Goal: Communication & Community: Answer question/provide support

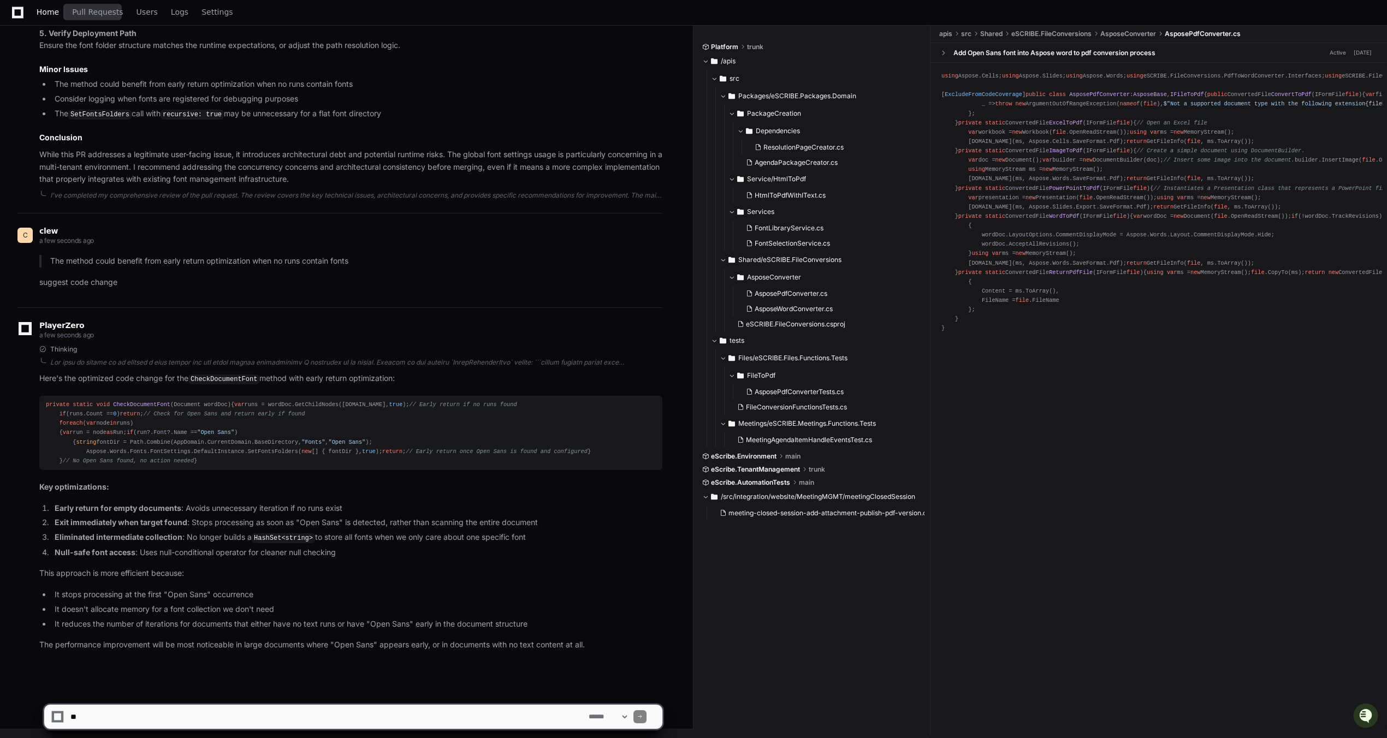
click at [52, 13] on span "Home" at bounding box center [48, 12] width 22 height 7
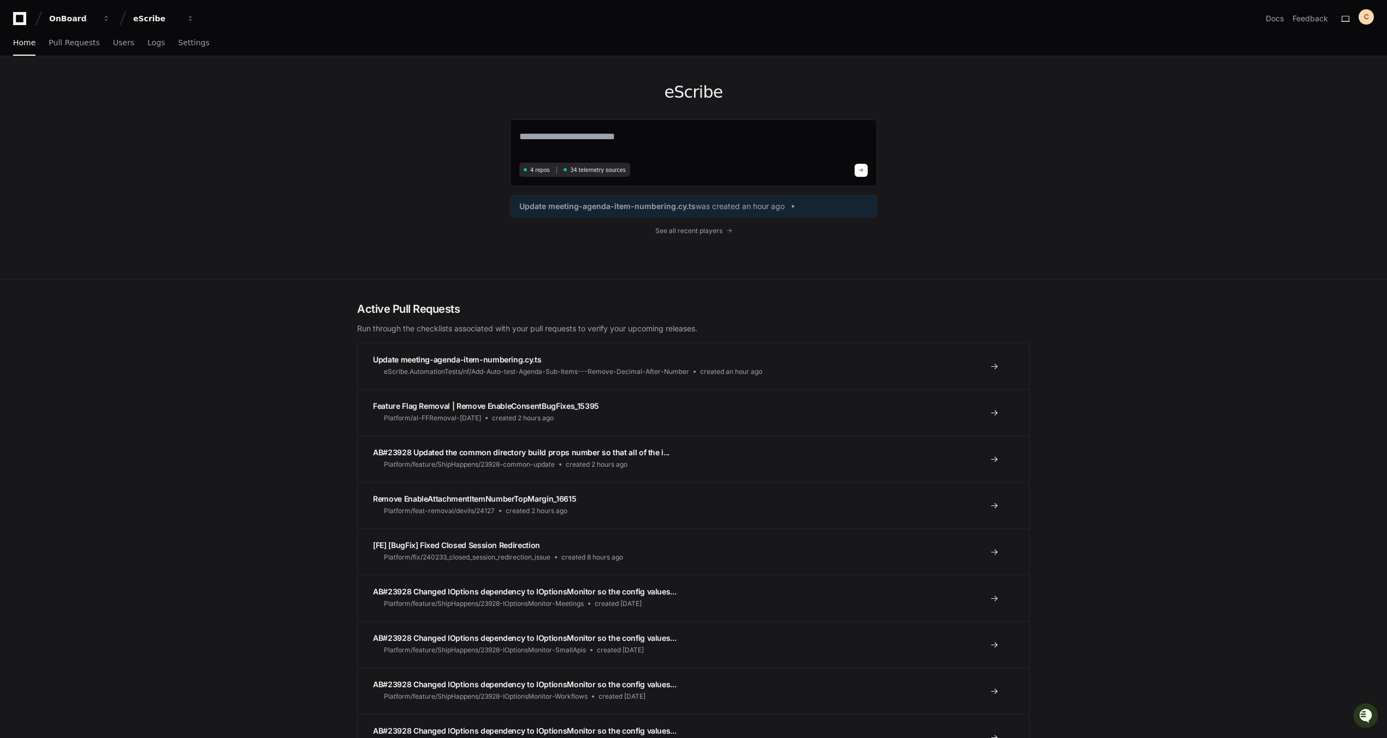
click at [712, 235] on div "eScribe 4 repos 34 telemetry sources Update meeting-agenda-item-numbering.cy.ts…" at bounding box center [693, 167] width 367 height 223
click at [712, 233] on span "See all recent players" at bounding box center [688, 231] width 67 height 9
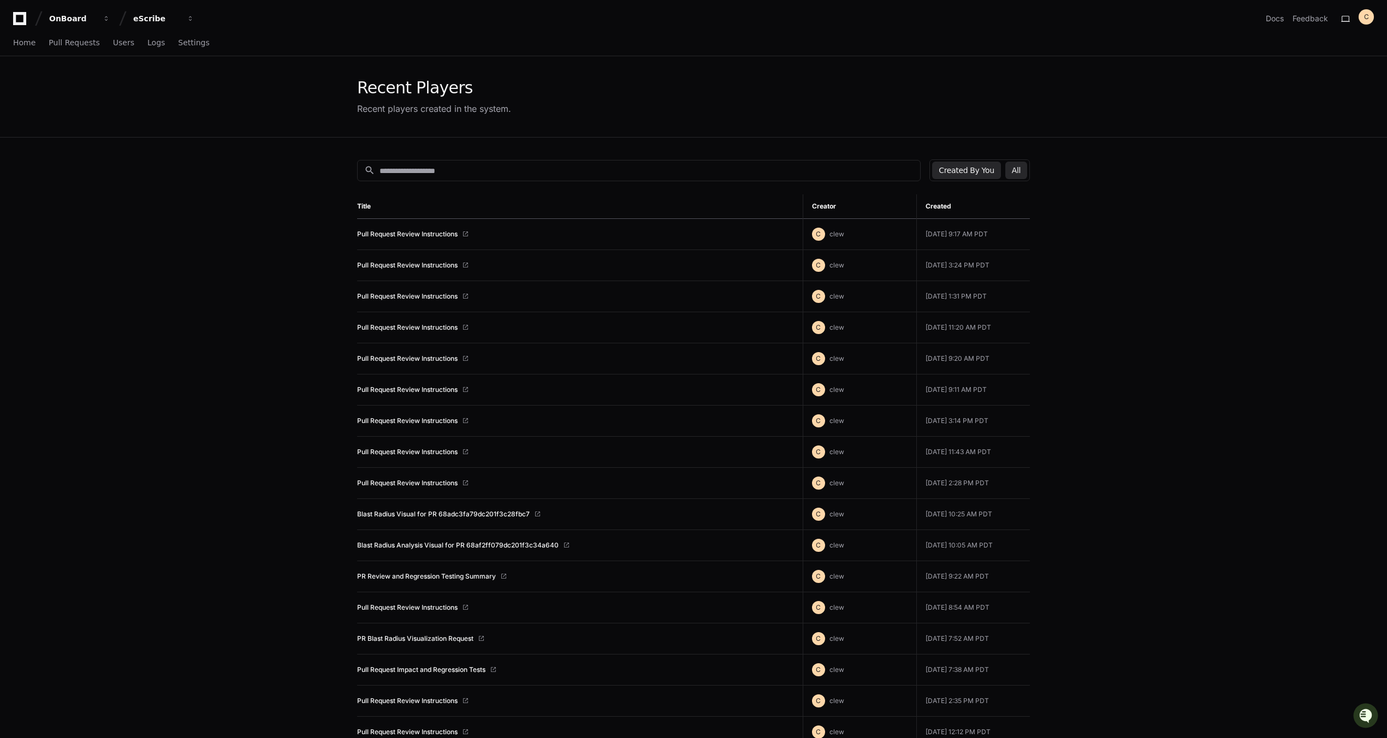
click at [1014, 168] on button "All" at bounding box center [1017, 170] width 22 height 17
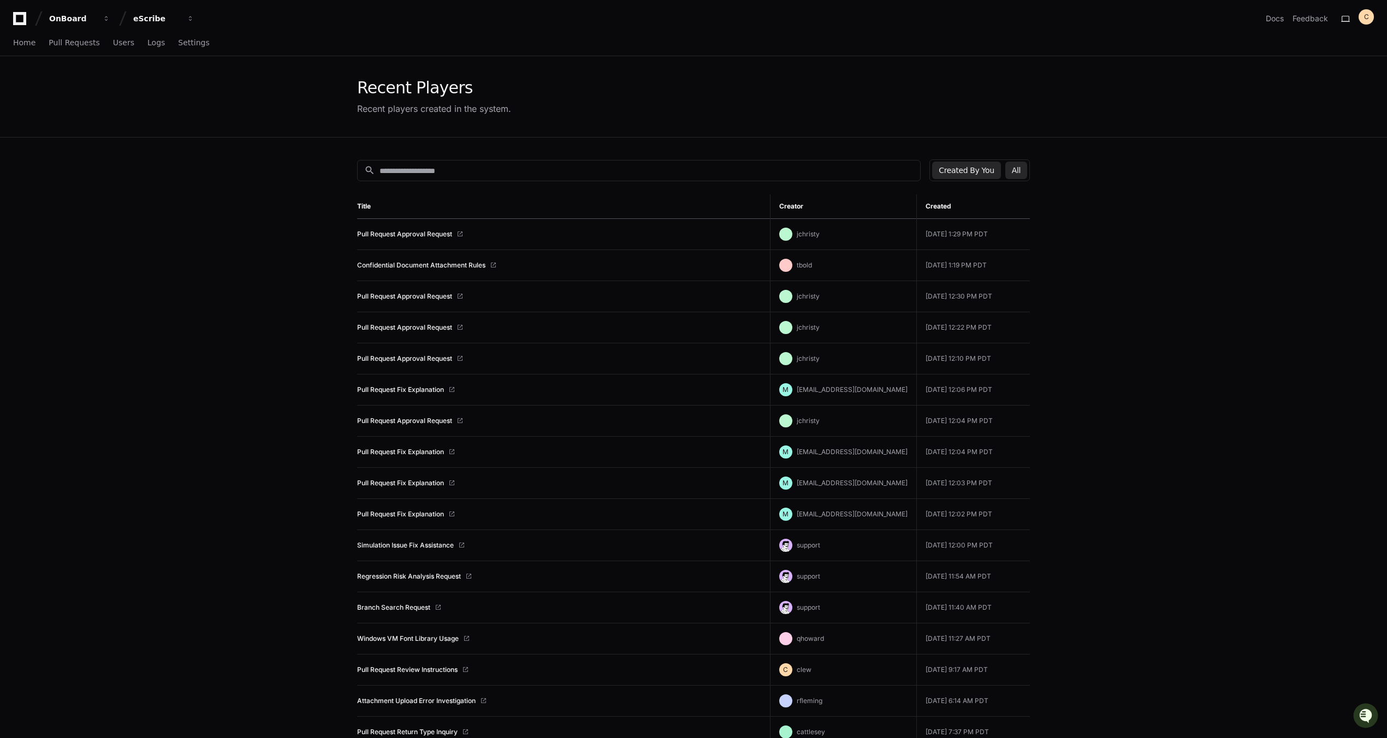
click at [971, 173] on button "Created By You" at bounding box center [966, 170] width 68 height 17
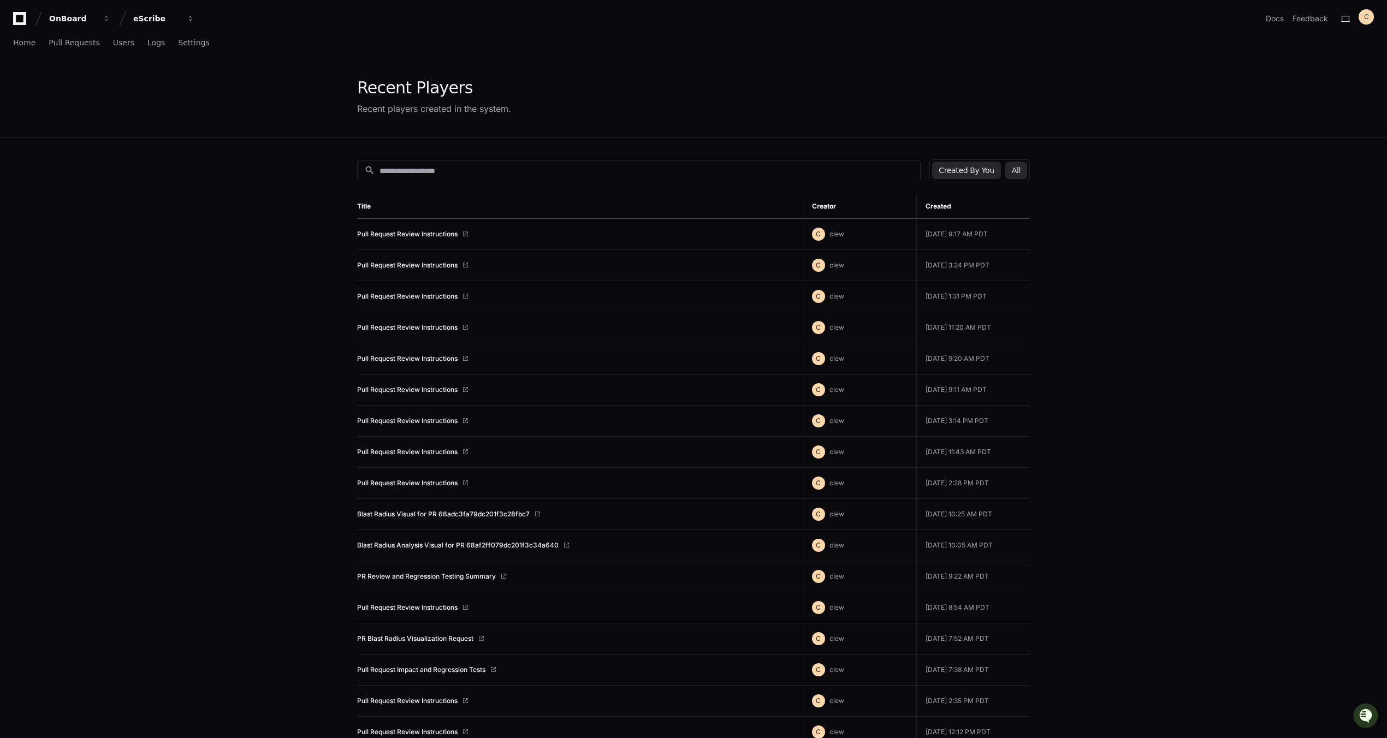
click at [1017, 170] on button "All" at bounding box center [1017, 170] width 22 height 17
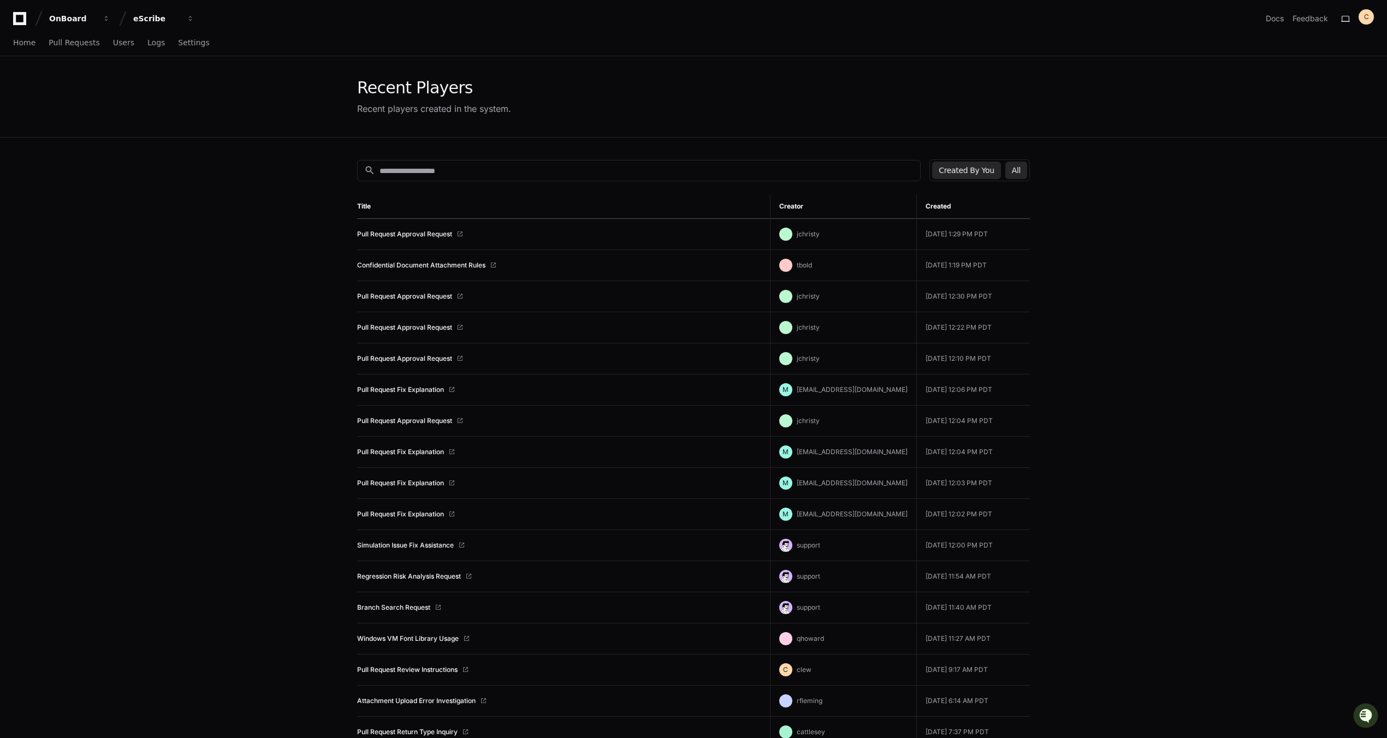
click at [968, 168] on button "Created By You" at bounding box center [966, 170] width 68 height 17
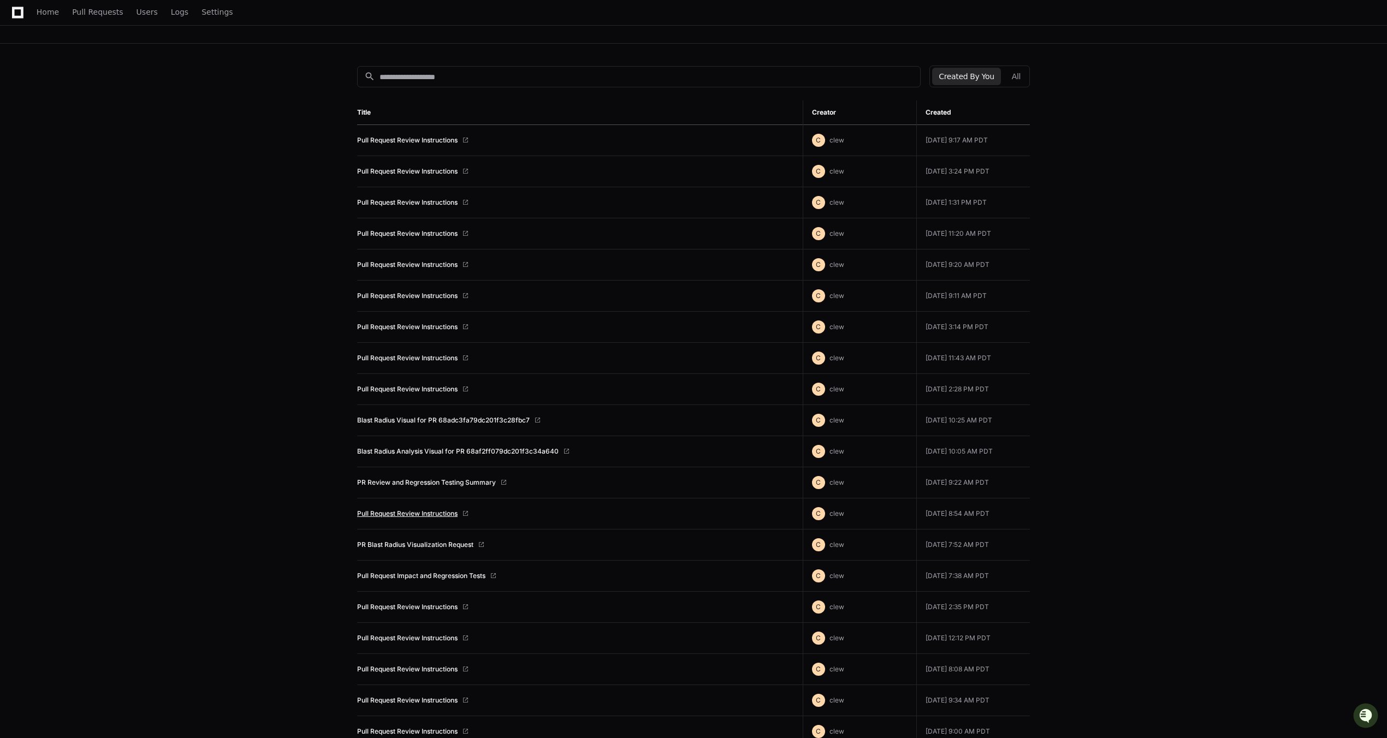
scroll to position [109, 0]
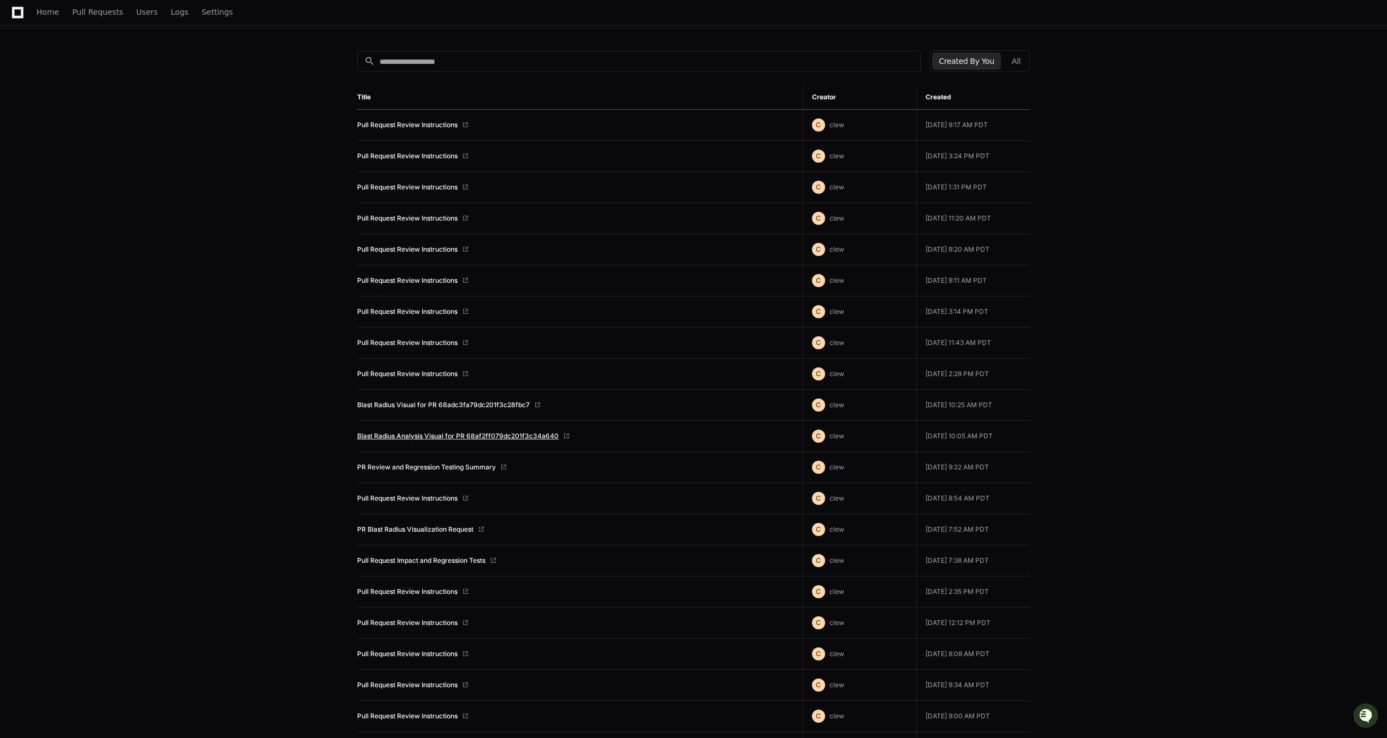
click at [414, 440] on link "Blast Radius Analysis Visual for PR 68af2ff079dc201f3c34a640" at bounding box center [458, 436] width 202 height 9
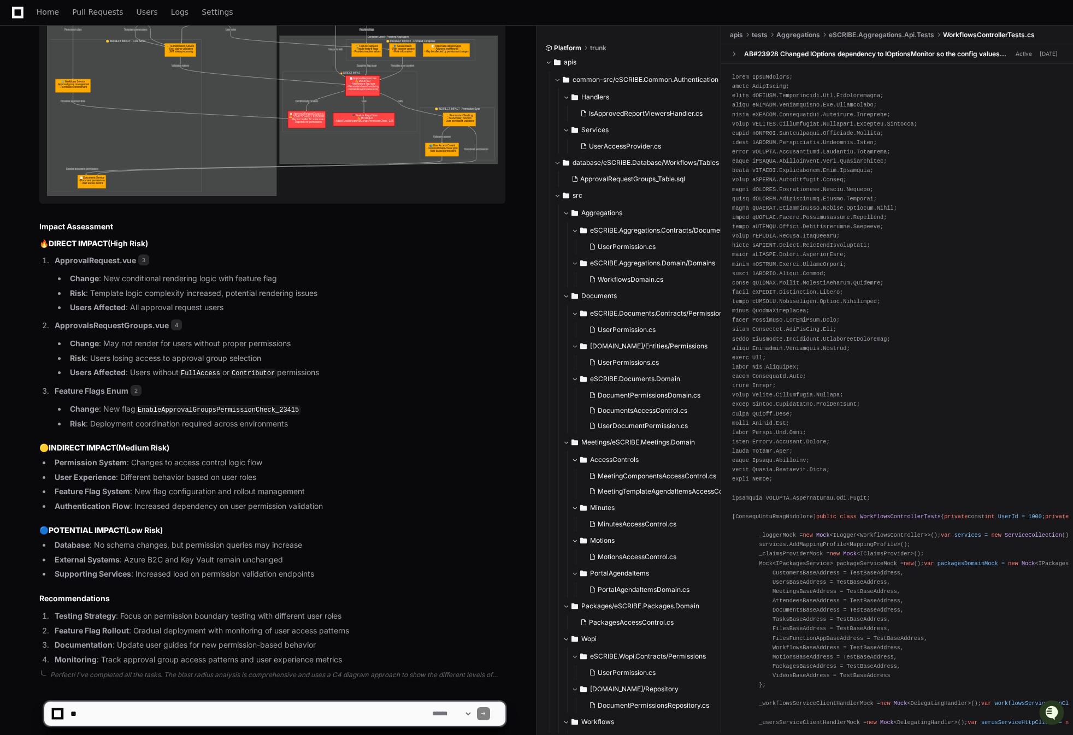
scroll to position [984, 0]
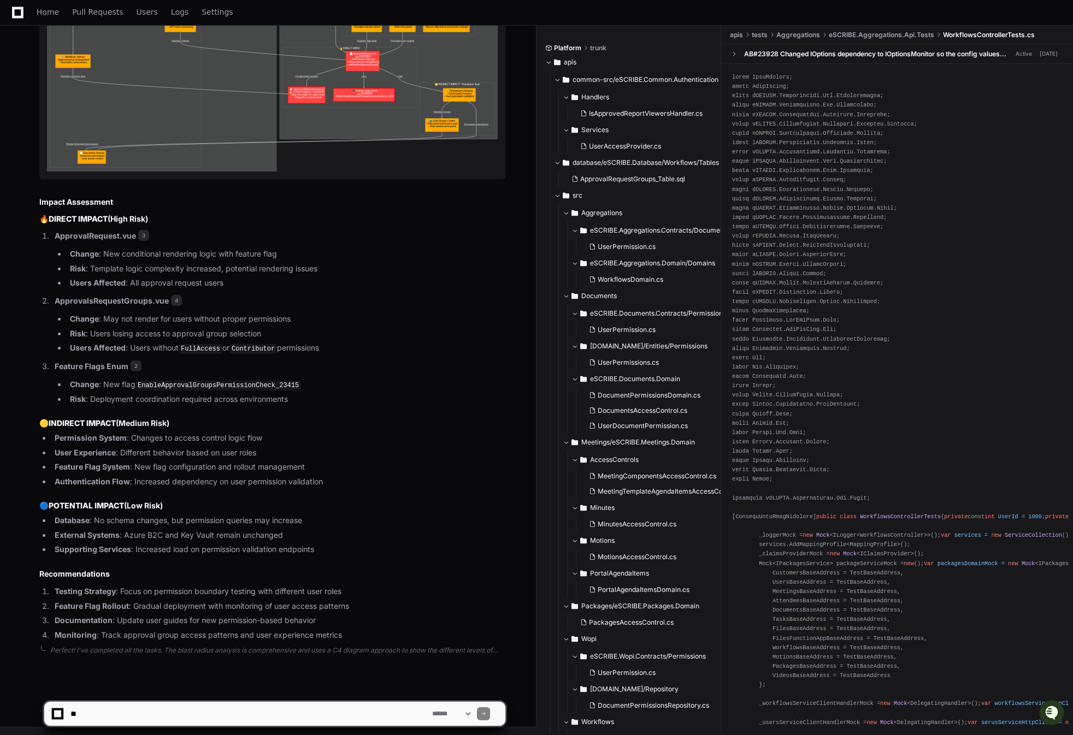
click at [237, 717] on textarea at bounding box center [249, 714] width 362 height 24
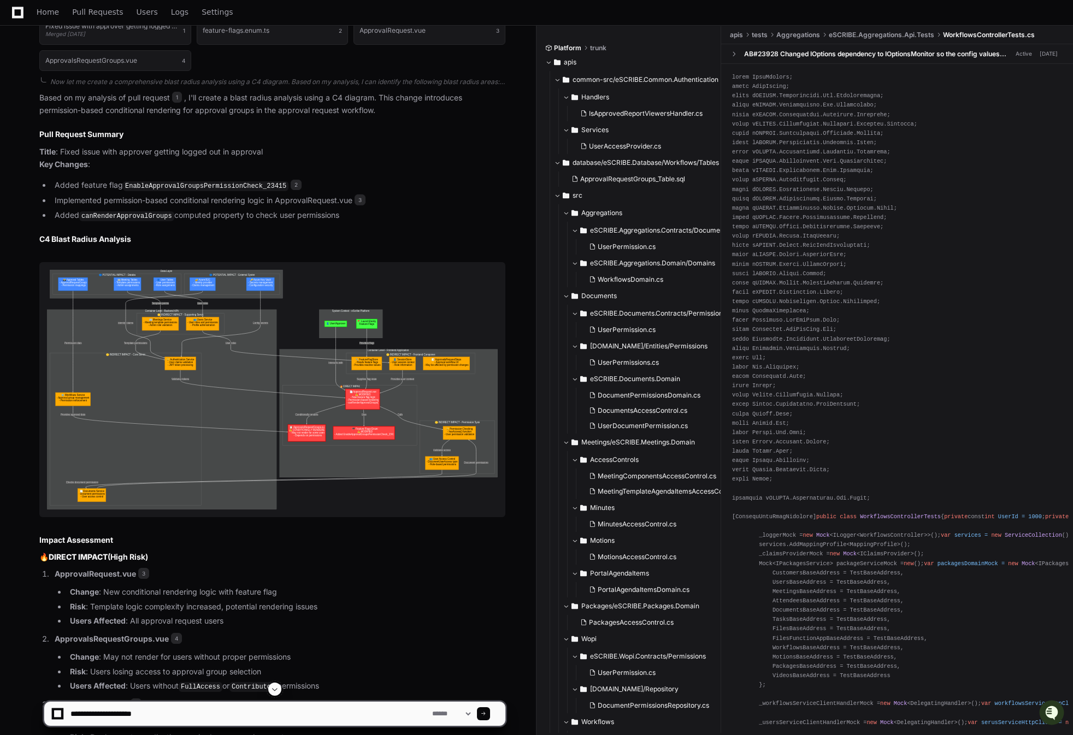
scroll to position [547, 0]
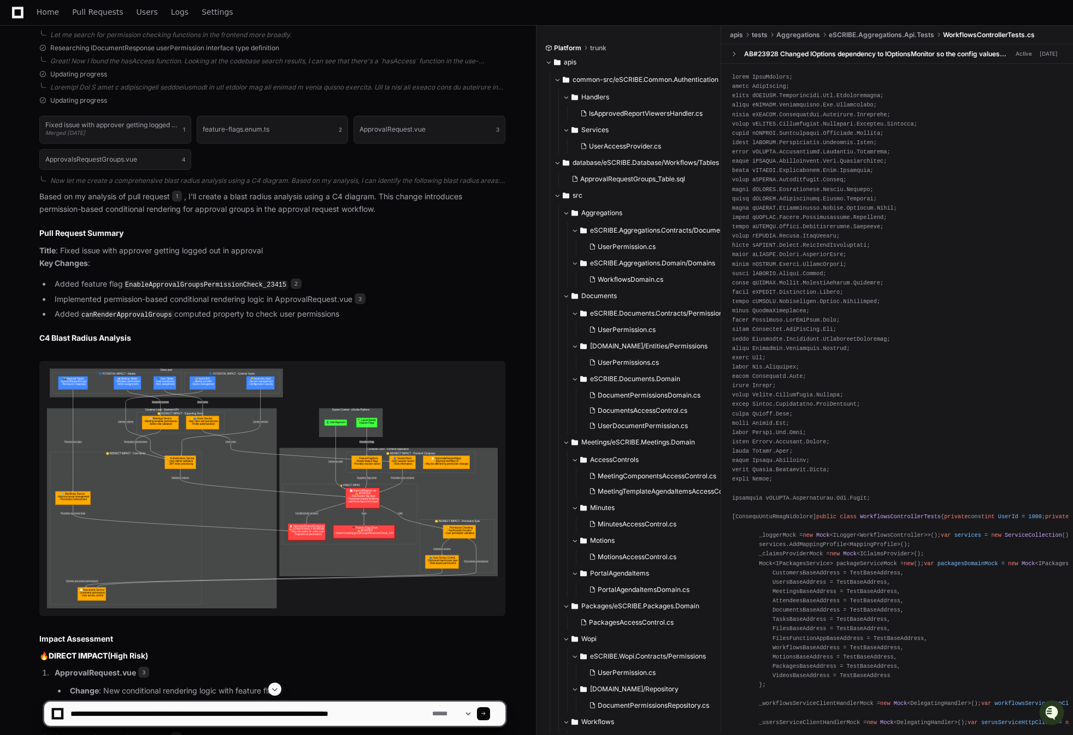
type textarea "**********"
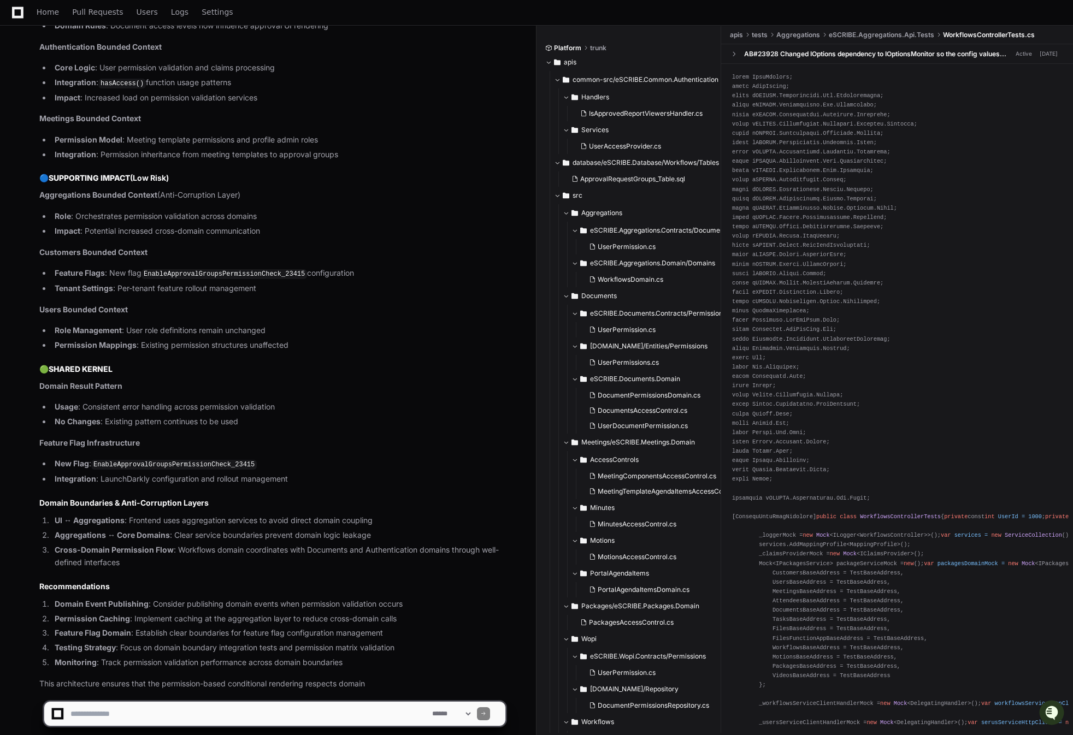
scroll to position [2711, 0]
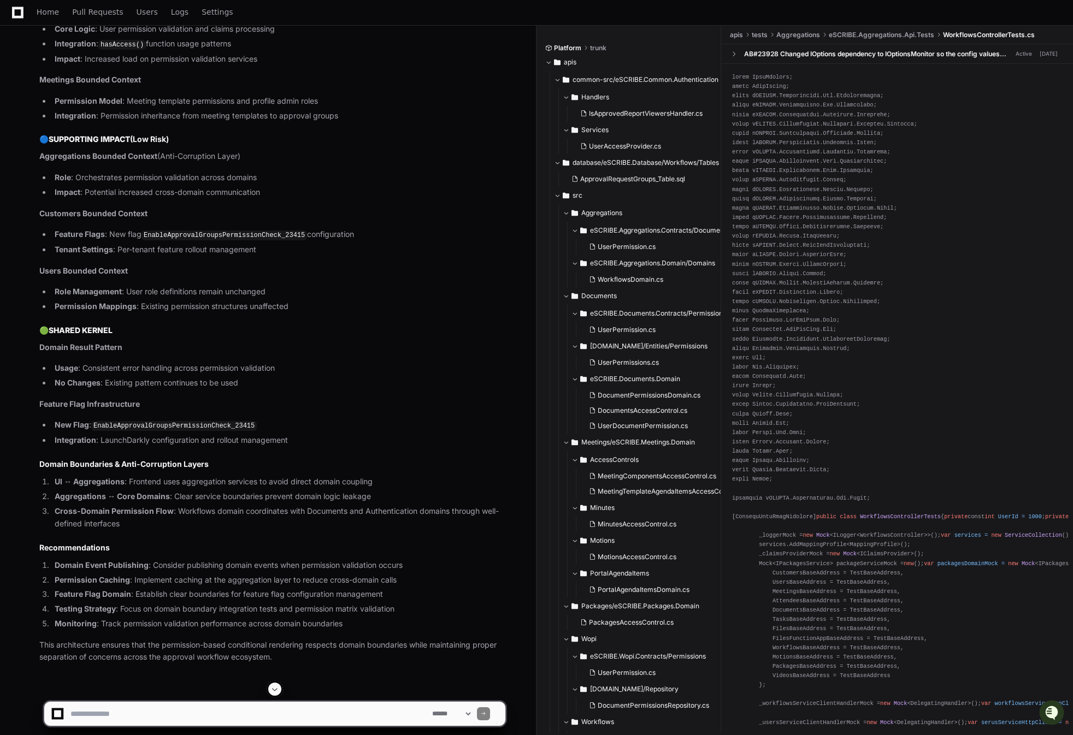
click at [270, 717] on textarea at bounding box center [249, 714] width 362 height 24
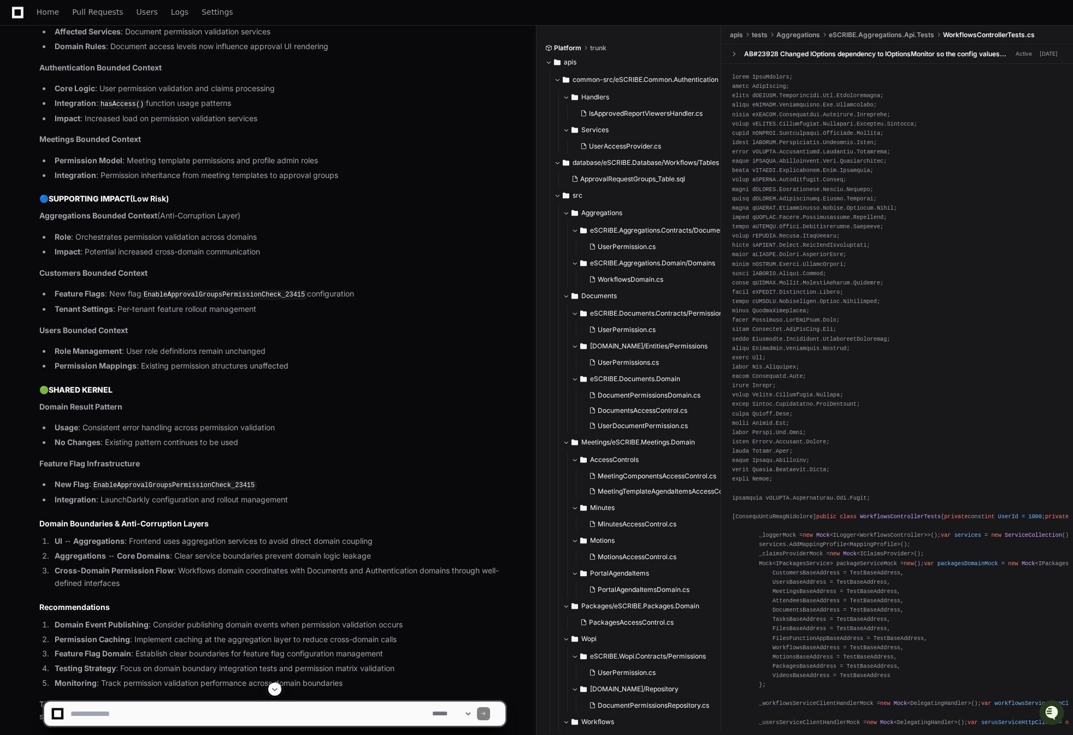
scroll to position [2723, 0]
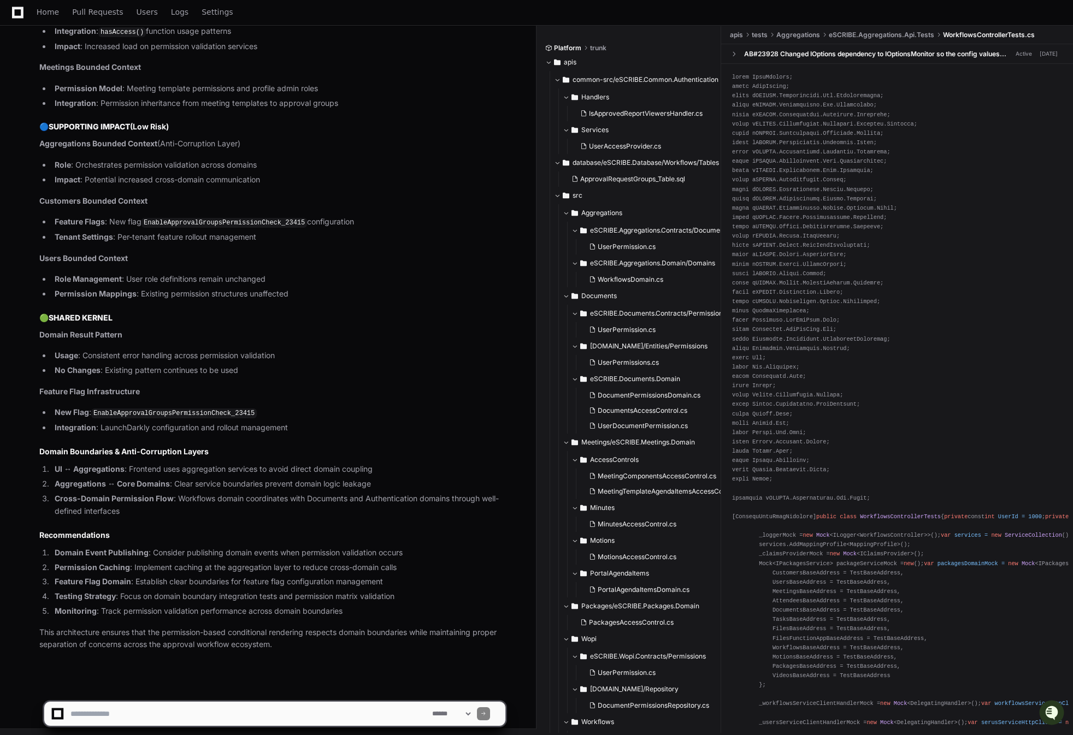
click at [305, 714] on textarea at bounding box center [249, 714] width 362 height 24
type textarea "**********"
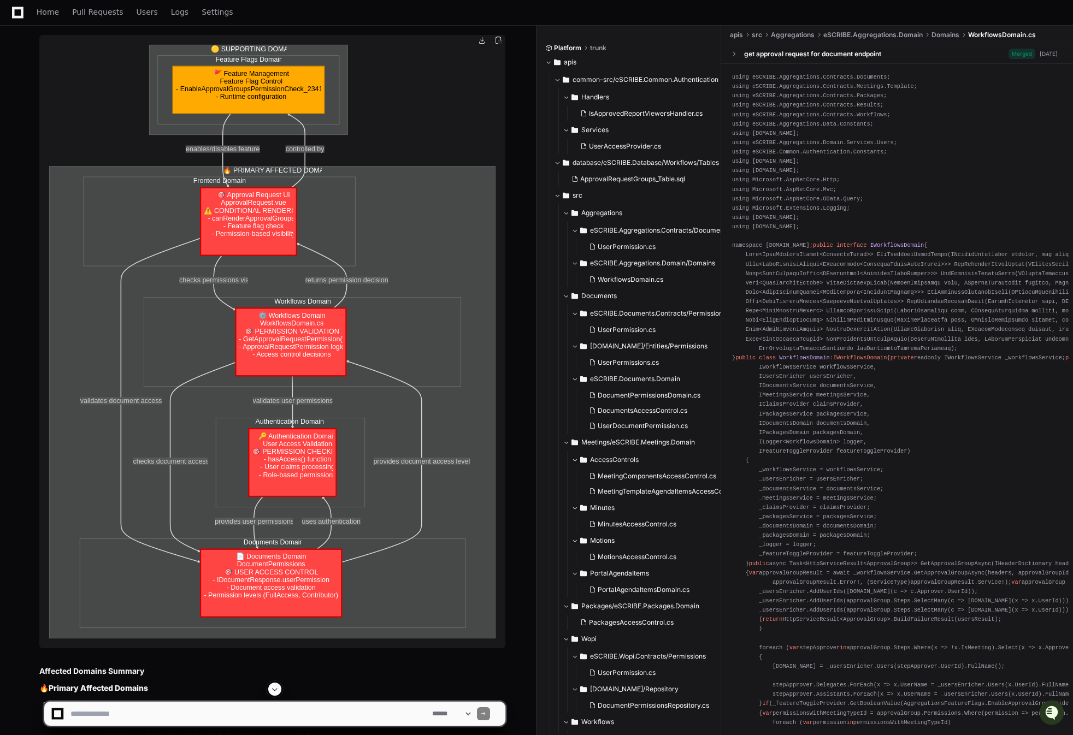
scroll to position [3617, 0]
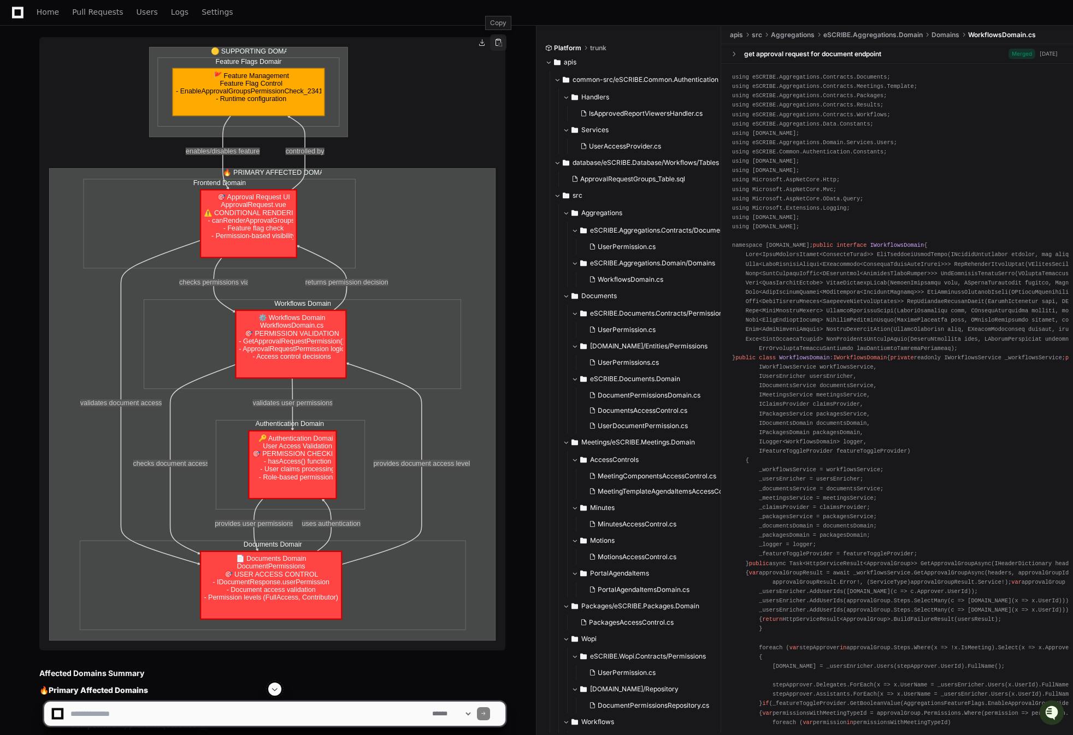
click at [499, 43] on button at bounding box center [498, 42] width 16 height 16
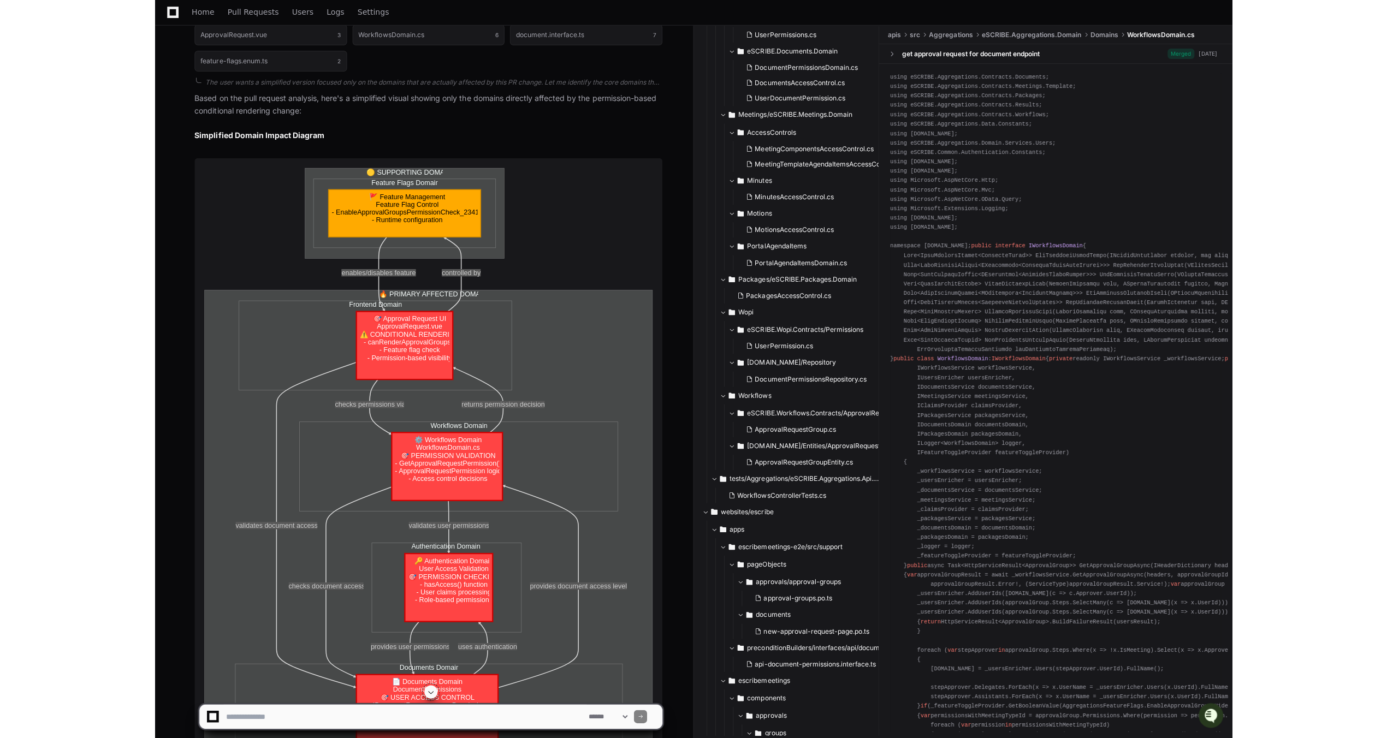
scroll to position [3507, 0]
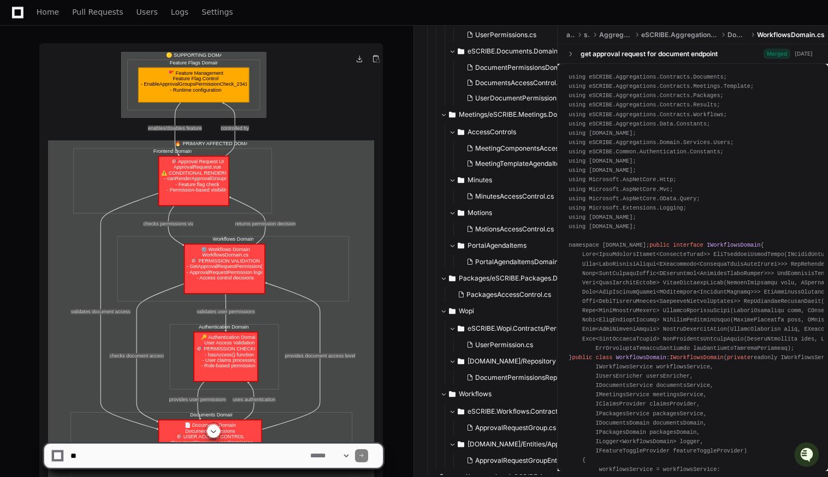
scroll to position [3547, 0]
click at [332, 268] on img at bounding box center [211, 268] width 344 height 451
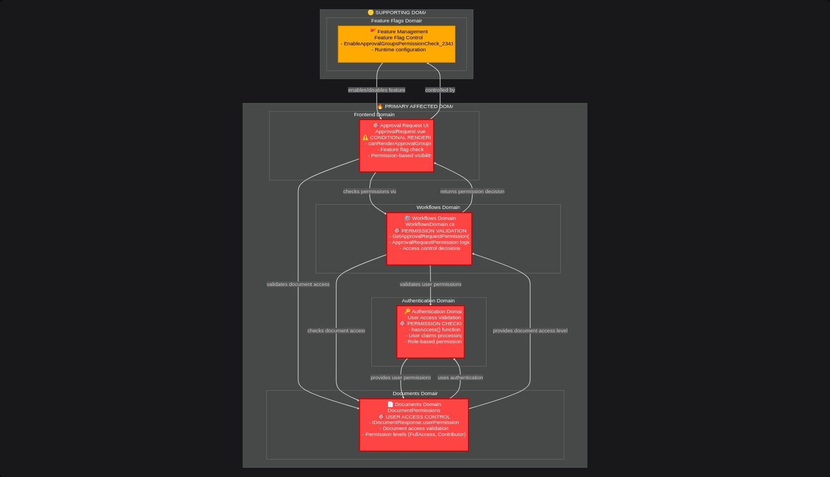
click at [223, 116] on img at bounding box center [415, 238] width 830 height 477
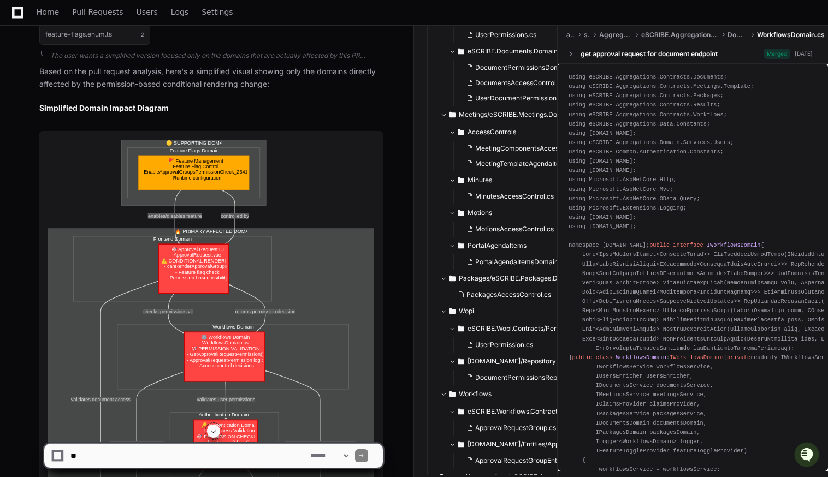
drag, startPoint x: 599, startPoint y: 474, endPoint x: 462, endPoint y: 255, distance: 258.1
click at [471, 137] on button "AccessControls" at bounding box center [512, 131] width 127 height 17
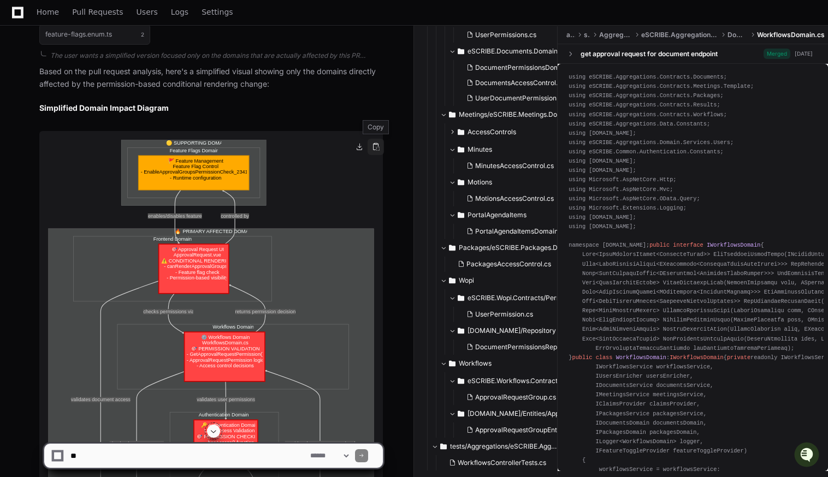
click at [375, 147] on button at bounding box center [376, 147] width 16 height 16
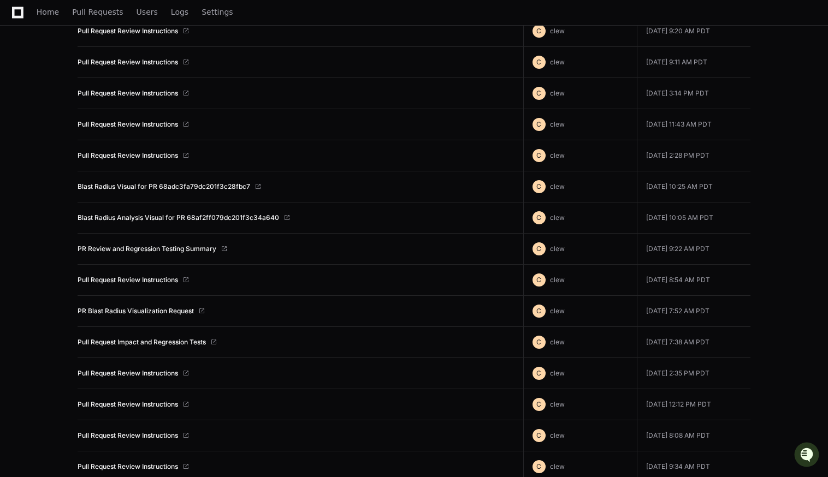
scroll to position [395, 0]
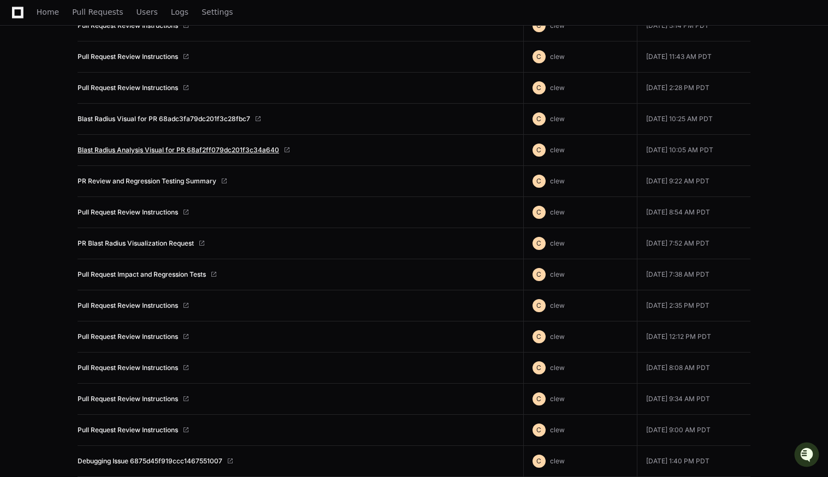
click at [217, 146] on link "Blast Radius Analysis Visual for PR 68af2ff079dc201f3c34a640" at bounding box center [179, 150] width 202 height 9
click at [227, 116] on link "Blast Radius Visual for PR 68adc3fa79dc201f3c28fbc7" at bounding box center [164, 119] width 173 height 9
click at [174, 150] on link "Blast Radius Analysis Visual for PR 68af2ff079dc201f3c34a640" at bounding box center [179, 150] width 202 height 9
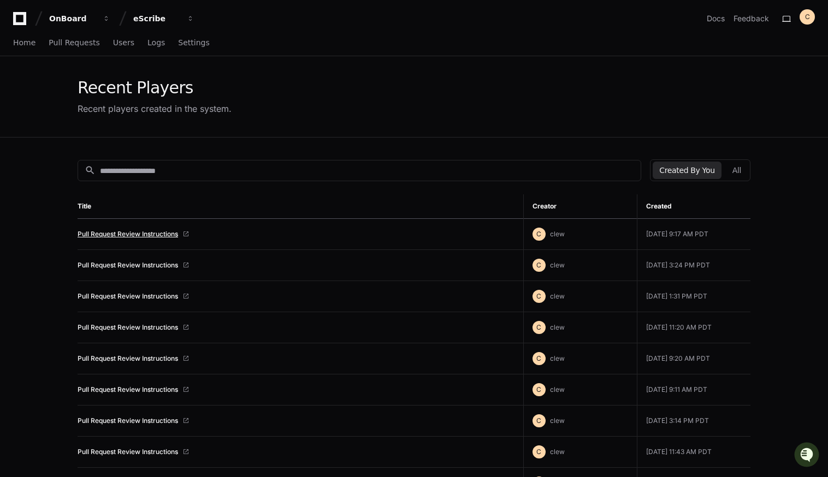
click at [129, 234] on link "Pull Request Review Instructions" at bounding box center [128, 234] width 101 height 9
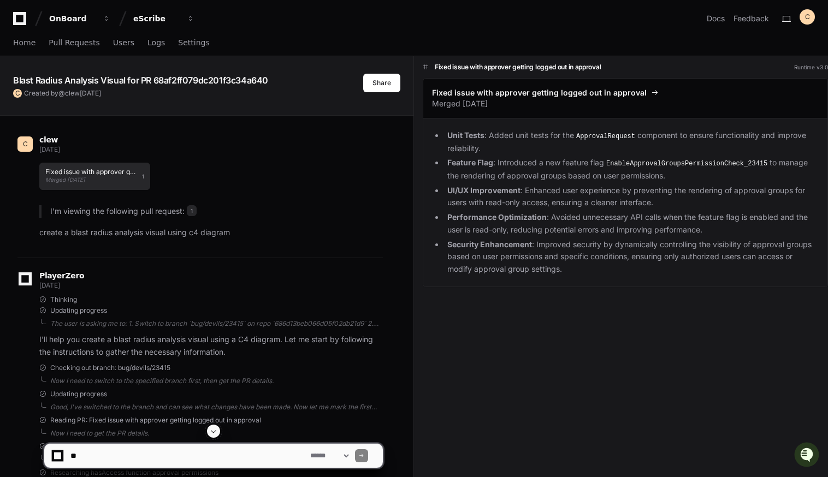
click at [111, 169] on h1 "Fixed issue with approver getting logged out in approval" at bounding box center [90, 172] width 91 height 7
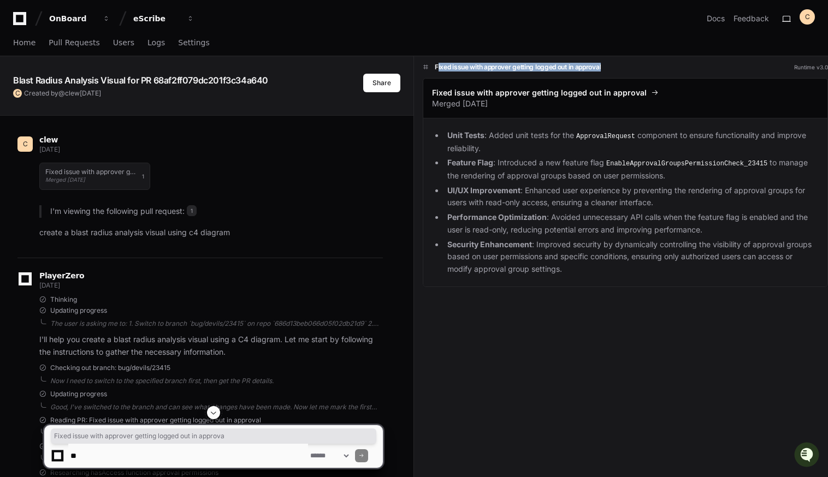
drag, startPoint x: 437, startPoint y: 64, endPoint x: 602, endPoint y: 66, distance: 165.5
click at [601, 66] on h1 "Fixed issue with approver getting logged out in approval" at bounding box center [518, 67] width 166 height 9
copy h1 "Fixed issue with approver getting logged out in approva"
click at [564, 95] on span "Fixed issue with approver getting logged out in approval" at bounding box center [539, 92] width 215 height 11
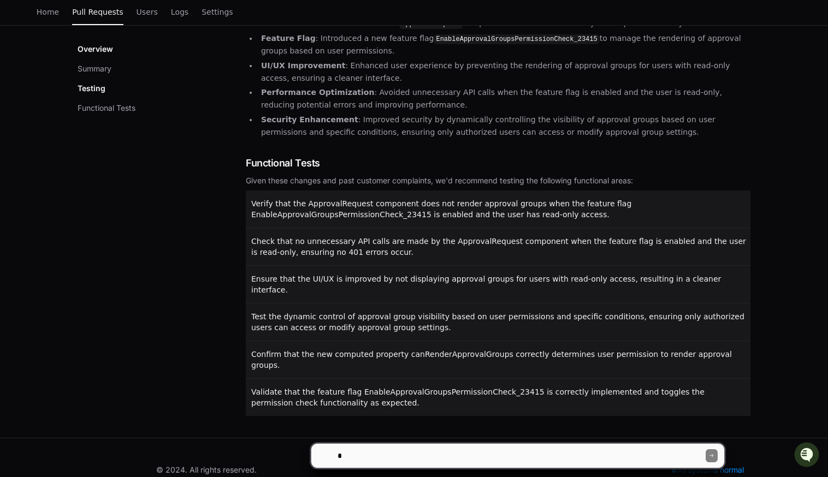
scroll to position [192, 0]
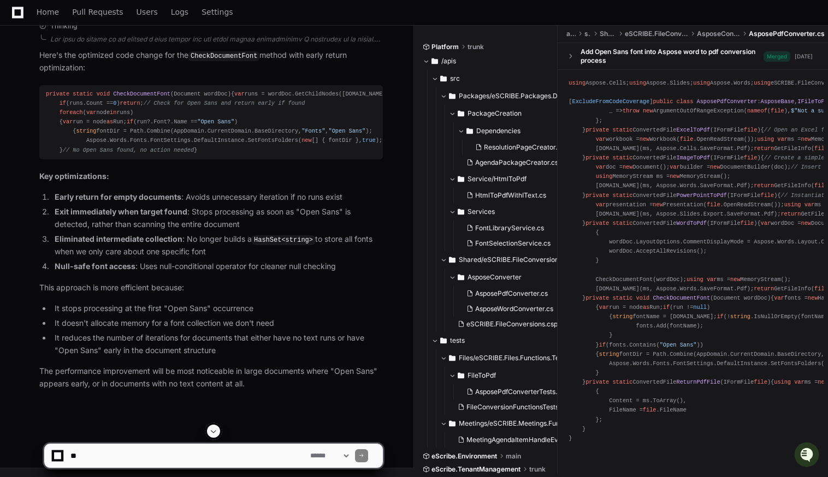
scroll to position [1908, 0]
click at [229, 454] on textarea at bounding box center [188, 456] width 240 height 24
type textarea "*"
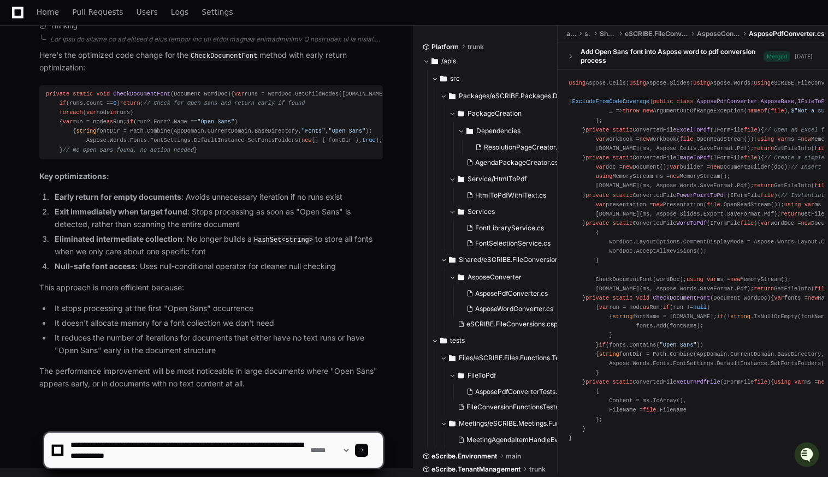
type textarea "**********"
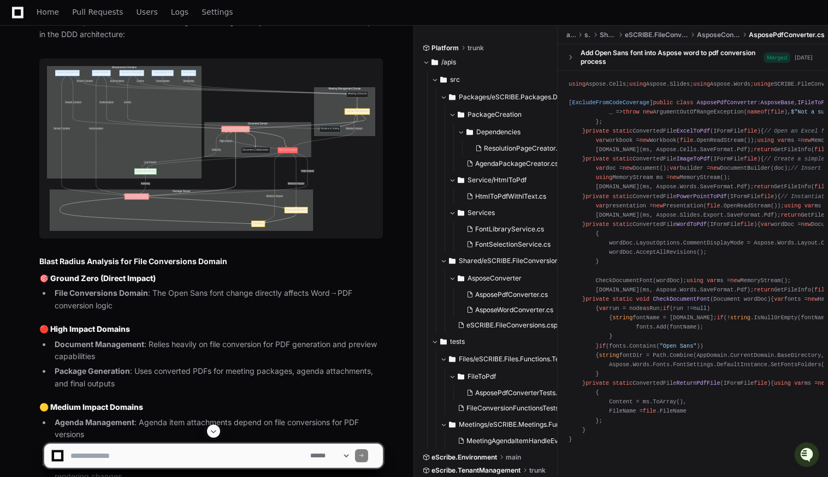
scroll to position [2378, 0]
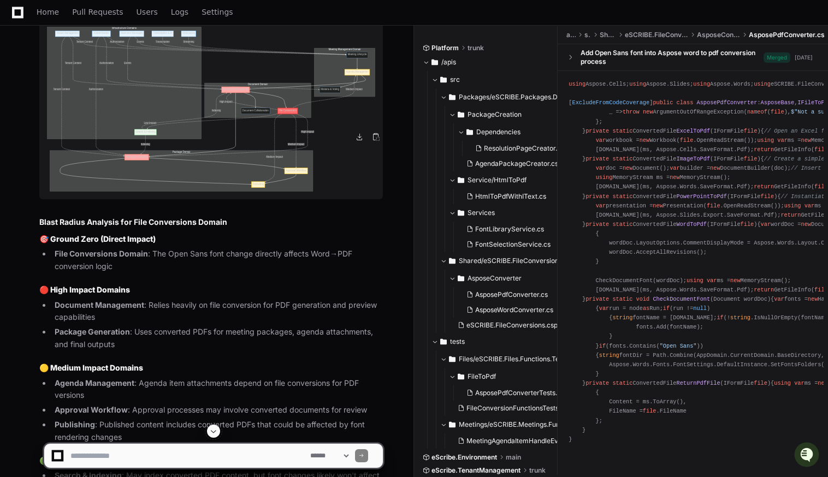
drag, startPoint x: 262, startPoint y: 186, endPoint x: 247, endPoint y: 157, distance: 33.2
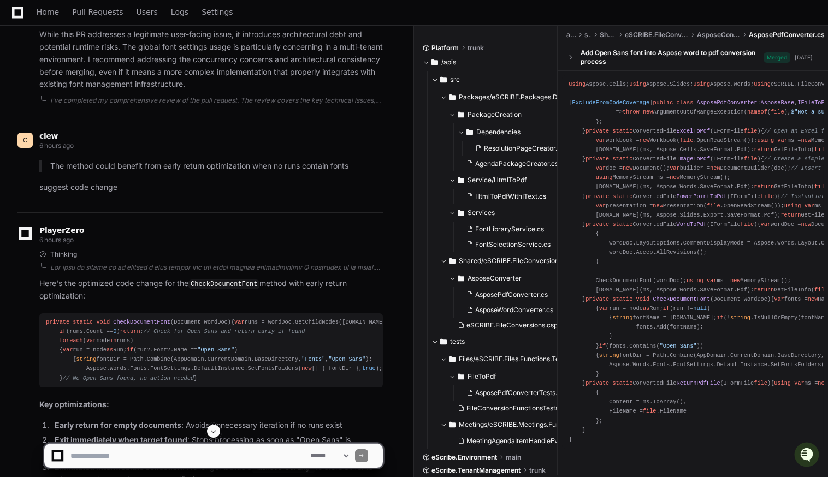
scroll to position [1572, 0]
